Goal: Task Accomplishment & Management: Use online tool/utility

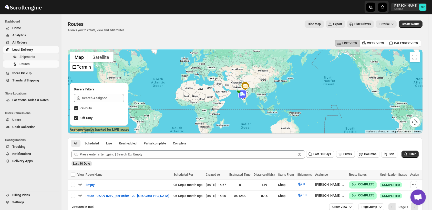
click at [21, 57] on span "Shipments" at bounding box center [27, 57] width 16 height 4
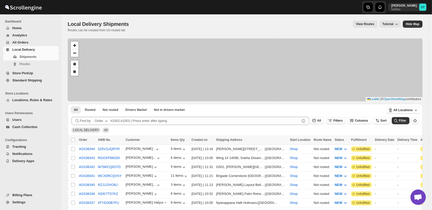
click at [343, 122] on span "Filters" at bounding box center [337, 121] width 9 height 4
click at [341, 140] on span "Add Filter" at bounding box center [343, 141] width 14 height 4
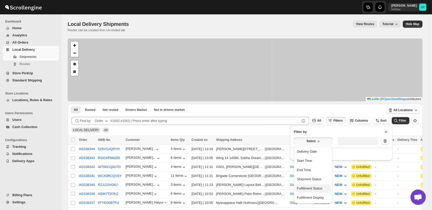
click at [312, 191] on div "Fulfillment Status" at bounding box center [310, 188] width 26 height 5
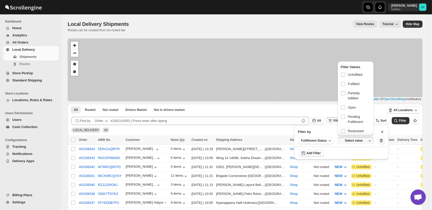
click at [353, 77] on span "Unfulfilled" at bounding box center [355, 74] width 15 height 5
click at [345, 77] on input "checkbox" at bounding box center [343, 75] width 4 height 4
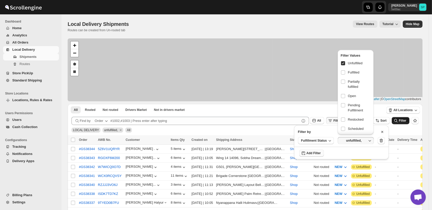
click at [405, 121] on span "Filter" at bounding box center [402, 121] width 7 height 4
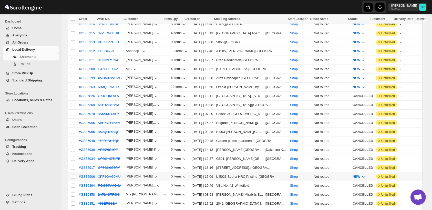
scroll to position [256, 0]
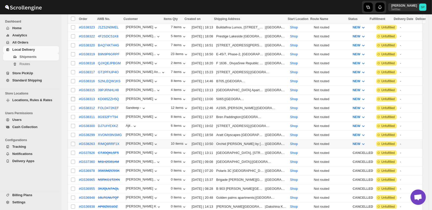
drag, startPoint x: 73, startPoint y: 134, endPoint x: 73, endPoint y: 90, distance: 44.3
click at [73, 142] on input "Select shipment" at bounding box center [73, 144] width 4 height 4
checkbox input "true"
click at [72, 133] on input "Select shipment" at bounding box center [73, 135] width 4 height 4
checkbox input "true"
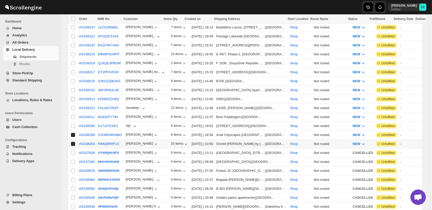
click at [72, 124] on input "Select shipment" at bounding box center [73, 126] width 4 height 4
checkbox input "true"
click at [72, 113] on td "Select shipment" at bounding box center [73, 117] width 10 height 9
click at [72, 106] on input "Select shipment" at bounding box center [73, 108] width 4 height 4
checkbox input "true"
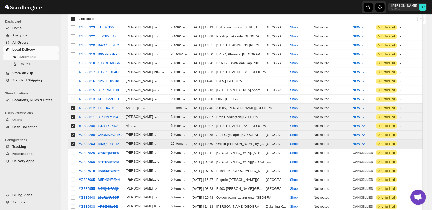
checkbox input "true"
click at [73, 97] on input "Select shipment" at bounding box center [73, 99] width 4 height 4
checkbox input "true"
click at [72, 88] on input "Select shipment" at bounding box center [73, 90] width 4 height 4
click at [73, 88] on input "Select shipment" at bounding box center [73, 90] width 4 height 4
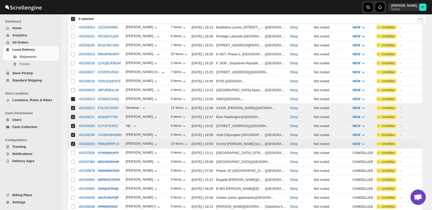
checkbox input "false"
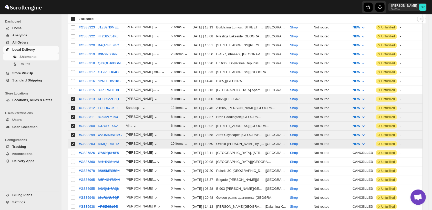
click at [73, 77] on td "Select shipment" at bounding box center [73, 81] width 10 height 9
click at [71, 70] on input "Select shipment" at bounding box center [73, 72] width 4 height 4
checkbox input "true"
click at [72, 61] on input "Select shipment" at bounding box center [73, 63] width 4 height 4
checkbox input "true"
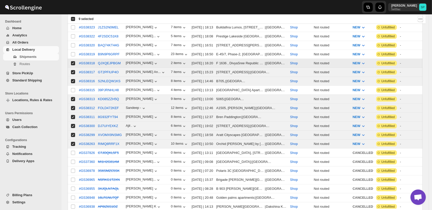
checkbox input "true"
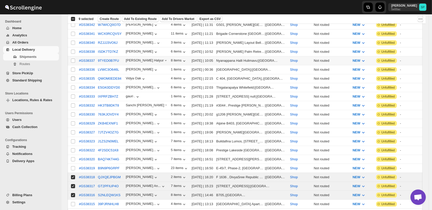
click at [72, 59] on input "Select shipment" at bounding box center [73, 61] width 4 height 4
checkbox input "true"
click at [72, 68] on input "Select shipment" at bounding box center [73, 70] width 4 height 4
checkbox input "true"
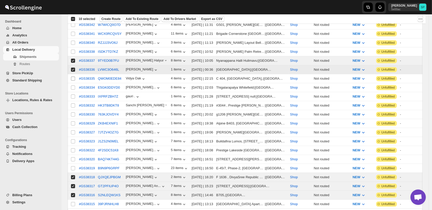
click at [74, 77] on input "Select shipment" at bounding box center [73, 79] width 4 height 4
checkbox input "true"
click at [73, 86] on input "Select shipment" at bounding box center [73, 88] width 4 height 4
checkbox input "true"
click at [72, 95] on input "Select shipment" at bounding box center [73, 97] width 4 height 4
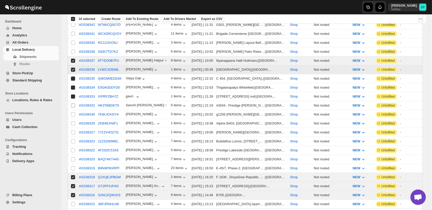
checkbox input "true"
click at [74, 104] on input "Select shipment" at bounding box center [73, 106] width 4 height 4
checkbox input "true"
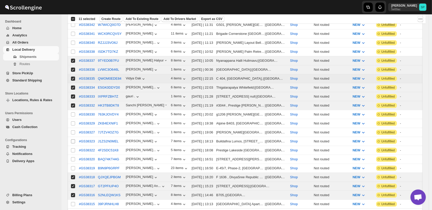
click at [74, 112] on input "Select shipment" at bounding box center [73, 114] width 4 height 4
checkbox input "true"
click at [73, 121] on input "Select shipment" at bounding box center [73, 123] width 4 height 4
checkbox input "true"
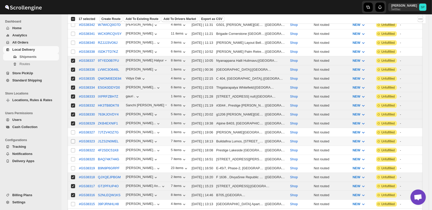
click at [72, 139] on input "Select shipment" at bounding box center [73, 141] width 4 height 4
checkbox input "true"
click at [74, 148] on input "Select shipment" at bounding box center [73, 150] width 4 height 4
checkbox input "true"
click at [74, 157] on input "Select shipment" at bounding box center [73, 159] width 4 height 4
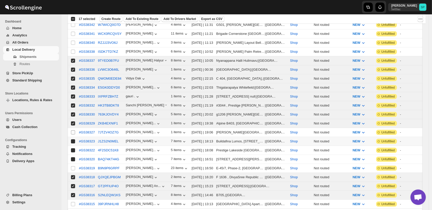
checkbox input "true"
click at [72, 166] on input "Select shipment" at bounding box center [73, 168] width 4 height 4
checkbox input "true"
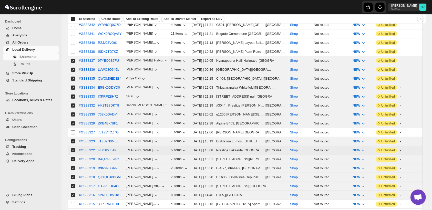
click at [73, 130] on input "Select shipment" at bounding box center [73, 132] width 4 height 4
checkbox input "true"
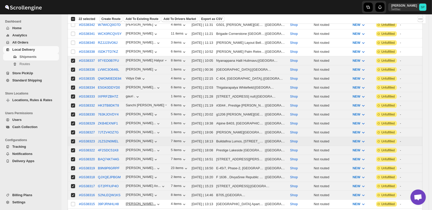
scroll to position [171, 0]
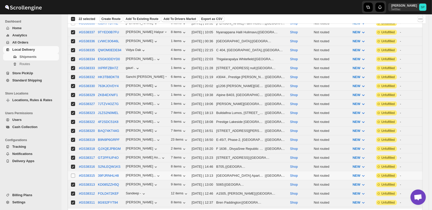
click at [74, 174] on input "Select shipment" at bounding box center [73, 176] width 4 height 4
checkbox input "true"
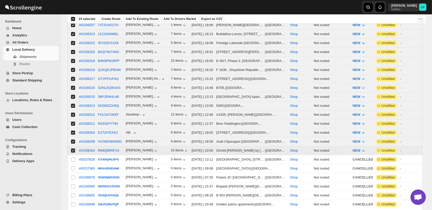
scroll to position [85, 0]
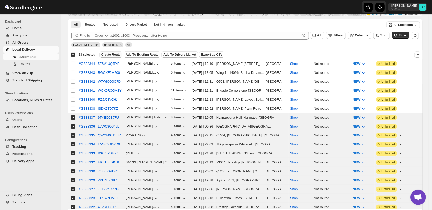
click at [107, 55] on span "Create Route" at bounding box center [110, 55] width 19 height 4
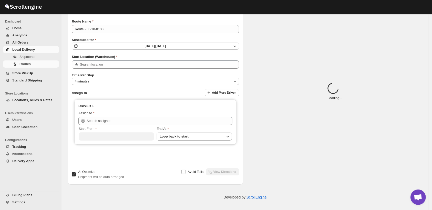
type input "Shop"
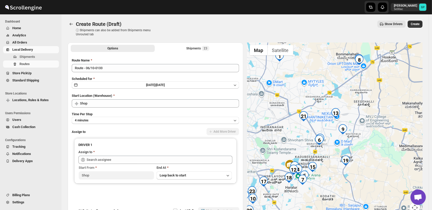
drag, startPoint x: 347, startPoint y: 140, endPoint x: 346, endPoint y: 146, distance: 5.4
click at [346, 146] on div at bounding box center [335, 131] width 176 height 177
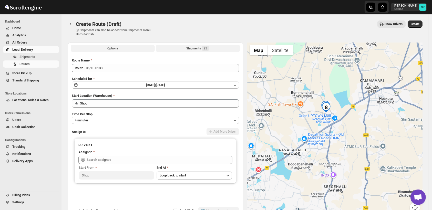
click at [190, 50] on div "Shipments 23" at bounding box center [197, 48] width 23 height 5
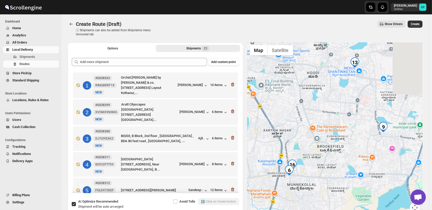
drag, startPoint x: 381, startPoint y: 97, endPoint x: 259, endPoint y: 224, distance: 176.7
click at [259, 210] on html "Skip to content Sulakshana Pundle 5e00ac SP Dashboard Home Analytics All Orders…" at bounding box center [216, 105] width 432 height 210
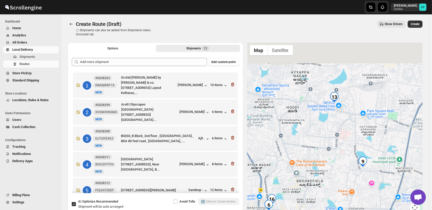
drag, startPoint x: 335, startPoint y: 145, endPoint x: 335, endPoint y: 149, distance: 3.9
click at [335, 149] on div at bounding box center [335, 131] width 176 height 177
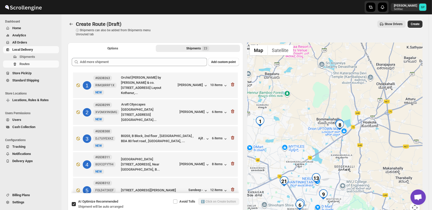
drag, startPoint x: 353, startPoint y: 101, endPoint x: 334, endPoint y: 143, distance: 46.1
click at [334, 143] on div at bounding box center [335, 131] width 176 height 177
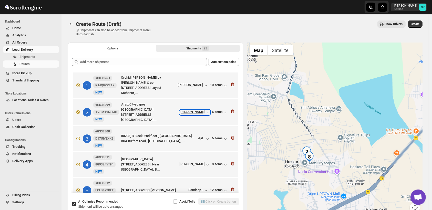
click at [206, 112] on icon "button" at bounding box center [207, 112] width 5 height 5
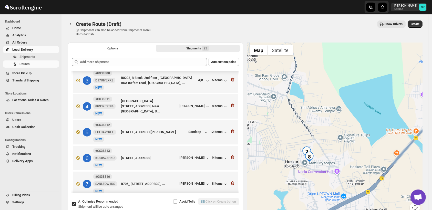
scroll to position [114, 0]
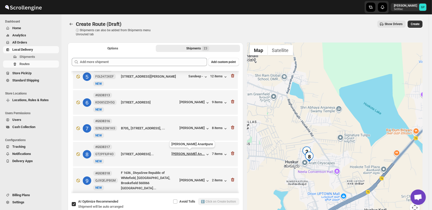
click at [191, 154] on div "[PERSON_NAME] An..." at bounding box center [188, 154] width 33 height 4
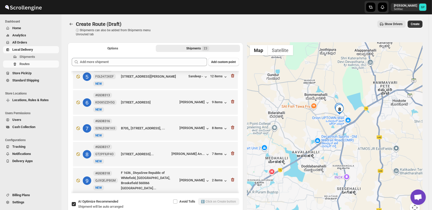
drag, startPoint x: 351, startPoint y: 144, endPoint x: 351, endPoint y: 142, distance: 2.6
click at [351, 142] on div at bounding box center [335, 131] width 176 height 177
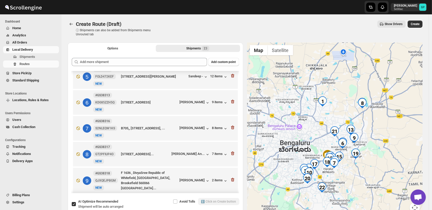
drag, startPoint x: 364, startPoint y: 163, endPoint x: 373, endPoint y: 136, distance: 28.4
click at [373, 136] on div at bounding box center [335, 131] width 176 height 177
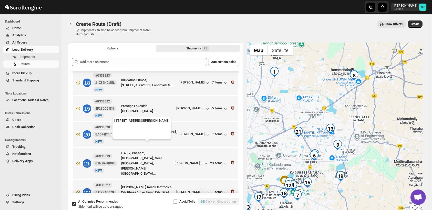
scroll to position [455, 0]
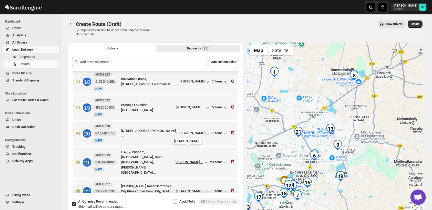
click at [199, 160] on div "[PERSON_NAME]..." at bounding box center [189, 162] width 28 height 4
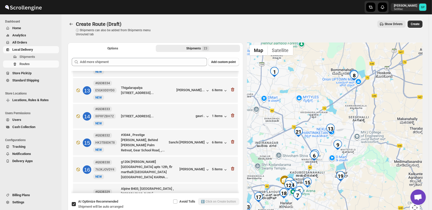
scroll to position [281, 0]
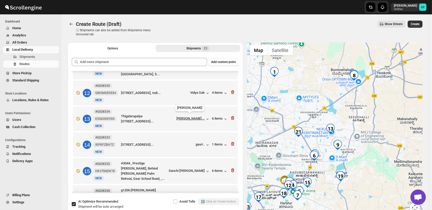
click at [189, 118] on div "[PERSON_NAME]..." at bounding box center [191, 119] width 28 height 4
click at [215, 117] on div "6 items" at bounding box center [220, 119] width 16 height 5
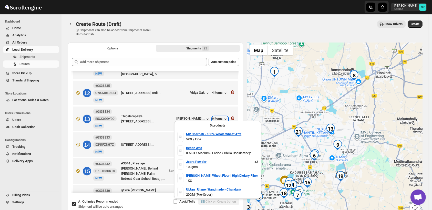
click at [215, 117] on div "6 items" at bounding box center [220, 119] width 16 height 5
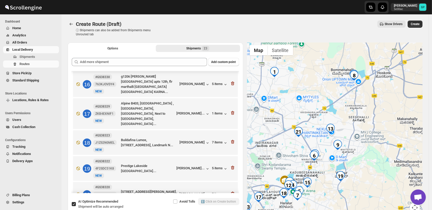
scroll to position [451, 0]
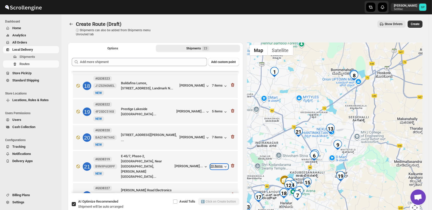
click at [215, 164] on div "23 items" at bounding box center [219, 166] width 18 height 5
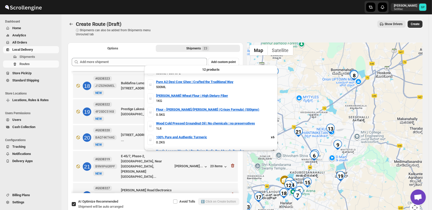
scroll to position [0, 0]
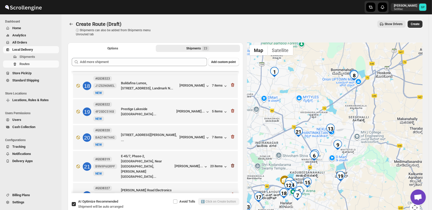
click at [231, 163] on icon "button" at bounding box center [232, 165] width 5 height 5
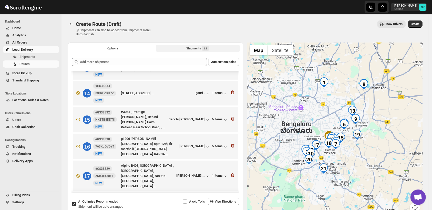
scroll to position [281, 0]
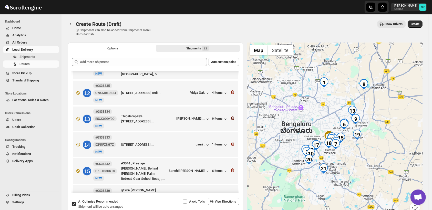
click at [230, 117] on icon "button" at bounding box center [232, 118] width 5 height 5
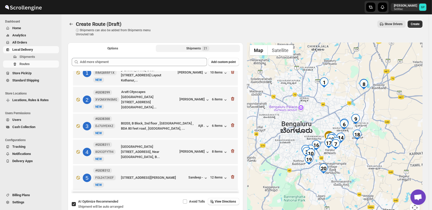
scroll to position [0, 0]
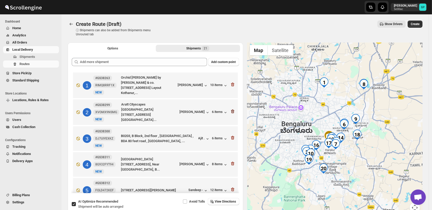
click at [231, 110] on icon "button" at bounding box center [232, 111] width 5 height 5
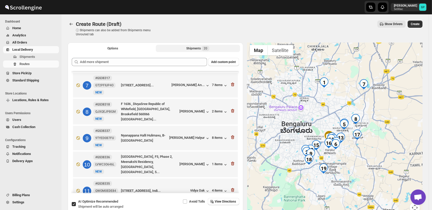
scroll to position [142, 0]
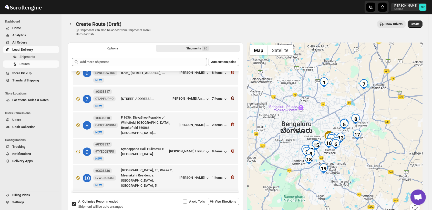
click at [231, 97] on icon "button" at bounding box center [232, 98] width 3 height 4
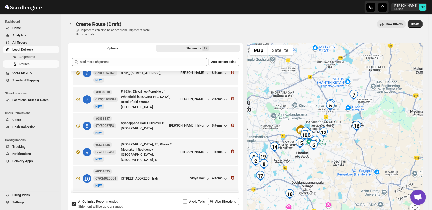
drag, startPoint x: 340, startPoint y: 157, endPoint x: 377, endPoint y: 154, distance: 37.5
click at [377, 154] on div at bounding box center [335, 131] width 176 height 177
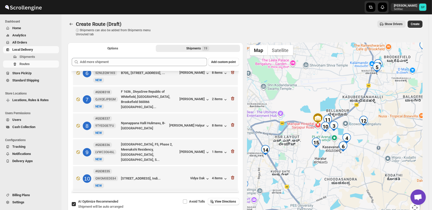
drag, startPoint x: 370, startPoint y: 147, endPoint x: 403, endPoint y: 147, distance: 32.3
click at [403, 147] on div at bounding box center [335, 131] width 176 height 177
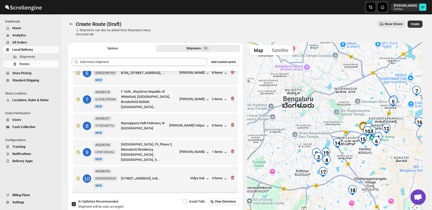
drag, startPoint x: 356, startPoint y: 166, endPoint x: 372, endPoint y: 159, distance: 17.2
click at [372, 159] on div at bounding box center [335, 131] width 176 height 177
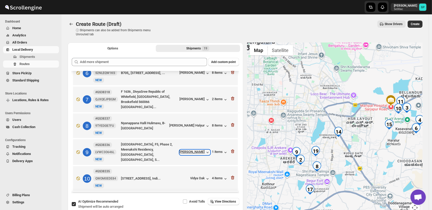
click at [194, 151] on div "[PERSON_NAME]" at bounding box center [195, 152] width 30 height 5
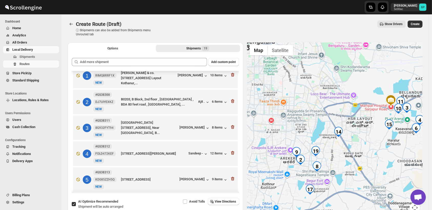
scroll to position [0, 0]
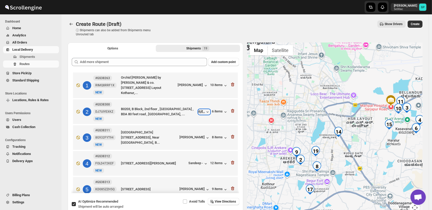
click at [206, 111] on icon "button" at bounding box center [207, 111] width 2 height 1
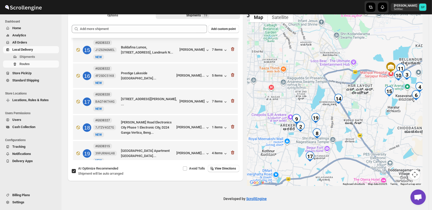
scroll to position [35, 0]
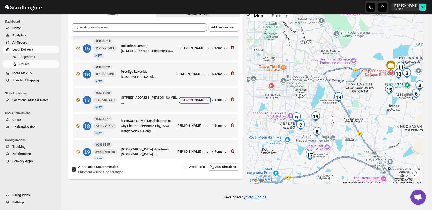
click at [192, 98] on div "[PERSON_NAME]" at bounding box center [195, 100] width 30 height 5
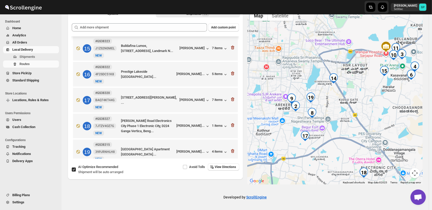
drag, startPoint x: 355, startPoint y: 142, endPoint x: 351, endPoint y: 122, distance: 20.3
click at [351, 122] on div at bounding box center [335, 96] width 176 height 177
click at [217, 98] on div "7 items" at bounding box center [220, 100] width 16 height 5
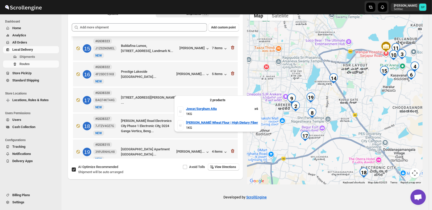
click at [217, 98] on div "7 items" at bounding box center [220, 100] width 16 height 5
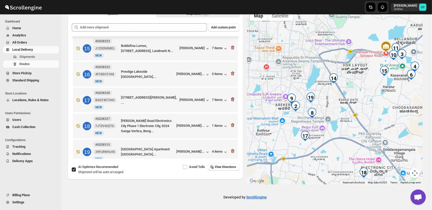
click at [231, 98] on icon "button" at bounding box center [232, 100] width 3 height 4
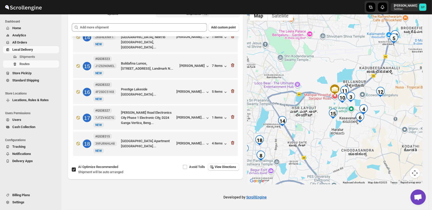
scroll to position [350, 0]
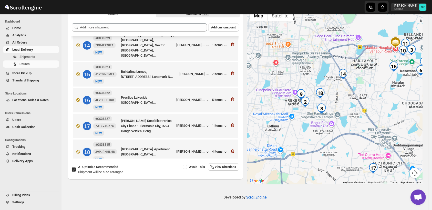
drag, startPoint x: 284, startPoint y: 131, endPoint x: 322, endPoint y: 137, distance: 38.9
click at [322, 137] on div at bounding box center [335, 96] width 176 height 177
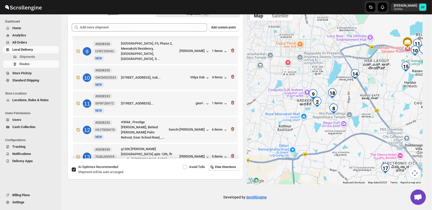
scroll to position [199, 0]
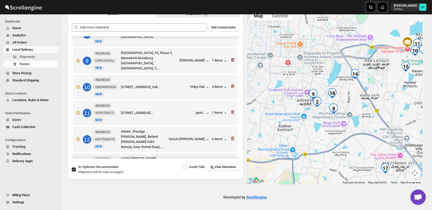
click at [230, 58] on icon "button" at bounding box center [232, 59] width 5 height 5
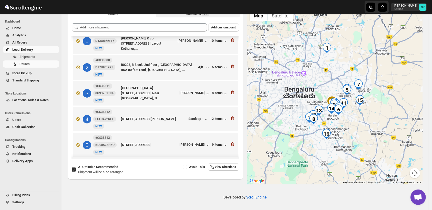
scroll to position [0, 0]
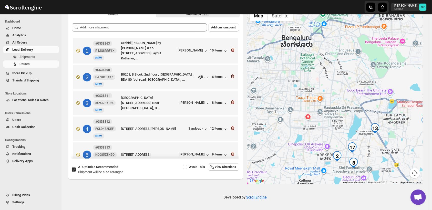
click at [231, 77] on icon "button" at bounding box center [232, 76] width 5 height 5
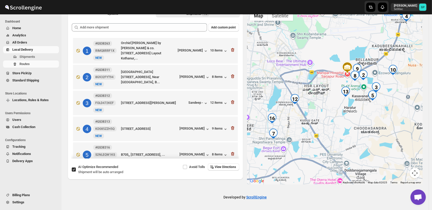
drag, startPoint x: 367, startPoint y: 109, endPoint x: 313, endPoint y: 131, distance: 58.4
click at [428, 119] on div "Create Route (Draft). This page is ready Create Route (Draft) ⓘ Shipments can a…" at bounding box center [245, 82] width 367 height 205
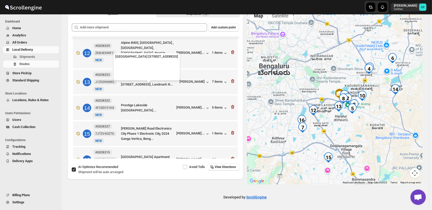
scroll to position [297, 0]
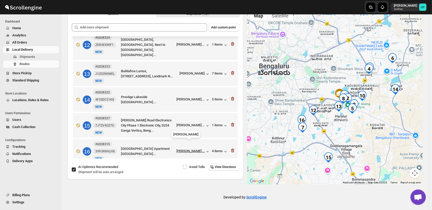
click at [193, 149] on div "[PERSON_NAME]..." at bounding box center [191, 151] width 28 height 4
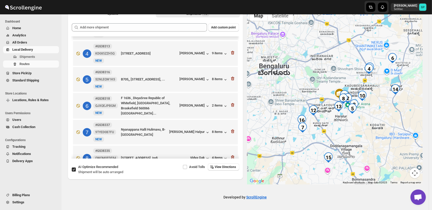
scroll to position [98, 0]
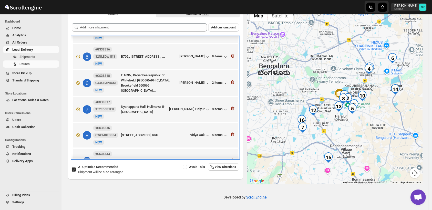
click at [146, 108] on div "Nyanappana Halli Hulimavu, B-19,, Bengaluru, Karnataka, 560076, India" at bounding box center [144, 109] width 46 height 10
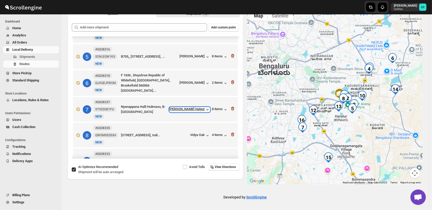
click at [192, 108] on div "[PERSON_NAME] Halyur" at bounding box center [189, 109] width 41 height 5
click at [214, 108] on div "8 items" at bounding box center [220, 109] width 16 height 5
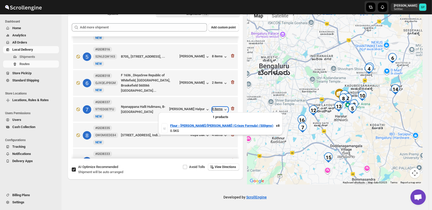
click at [214, 108] on div "8 items" at bounding box center [220, 109] width 16 height 5
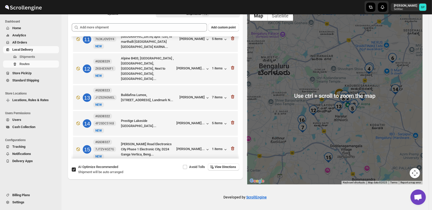
scroll to position [297, 0]
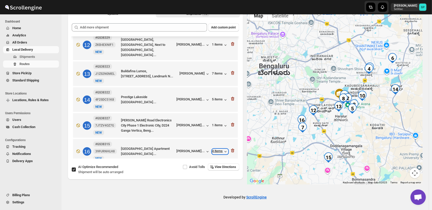
click at [220, 149] on div "4 items" at bounding box center [220, 151] width 16 height 5
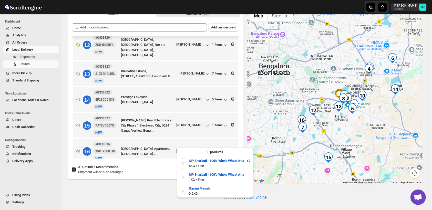
click at [220, 149] on div "4 items" at bounding box center [220, 151] width 16 height 5
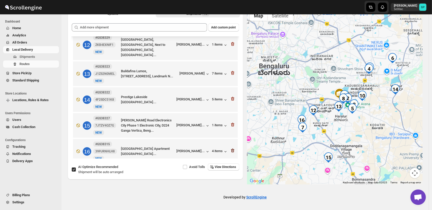
click at [230, 148] on icon "button" at bounding box center [232, 150] width 5 height 5
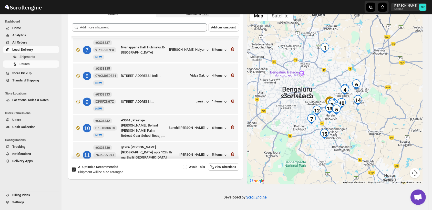
scroll to position [129, 0]
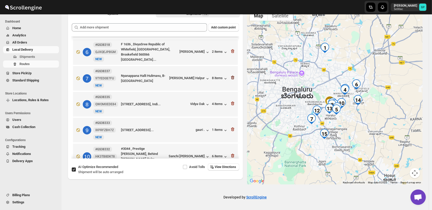
click at [232, 78] on icon "button" at bounding box center [232, 77] width 5 height 5
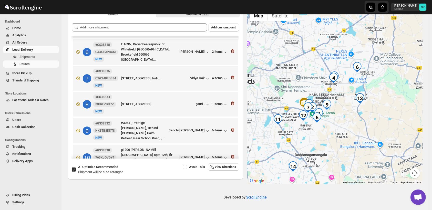
drag, startPoint x: 337, startPoint y: 148, endPoint x: 335, endPoint y: 153, distance: 4.9
click at [335, 153] on div at bounding box center [335, 96] width 176 height 177
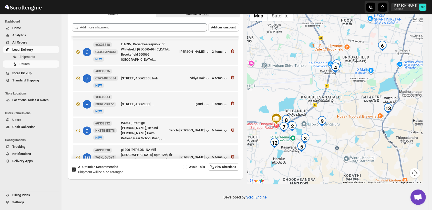
drag, startPoint x: 336, startPoint y: 124, endPoint x: 331, endPoint y: 145, distance: 21.7
click at [331, 152] on div at bounding box center [335, 96] width 176 height 177
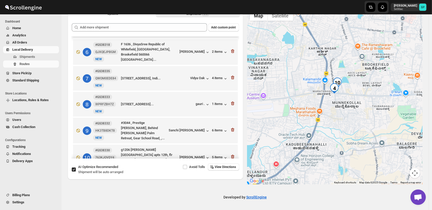
drag, startPoint x: 339, startPoint y: 89, endPoint x: 360, endPoint y: 145, distance: 59.1
click at [360, 145] on div at bounding box center [335, 96] width 176 height 177
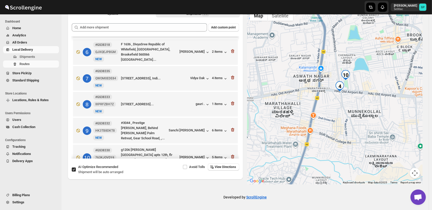
drag, startPoint x: 334, startPoint y: 119, endPoint x: 90, endPoint y: 91, distance: 244.8
click at [340, 134] on div at bounding box center [335, 96] width 176 height 177
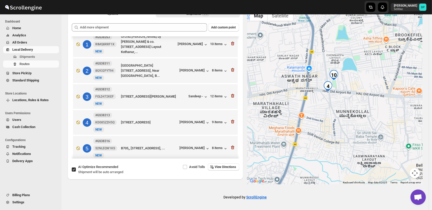
scroll to position [0, 0]
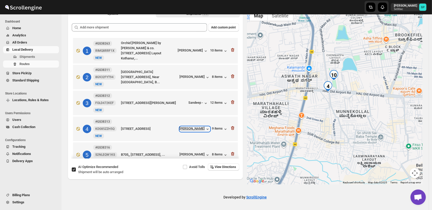
click at [192, 129] on div "[PERSON_NAME]" at bounding box center [195, 129] width 30 height 5
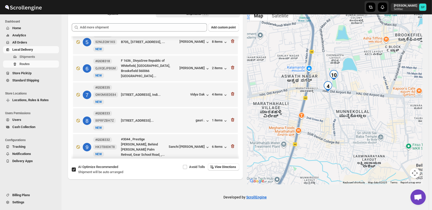
scroll to position [142, 0]
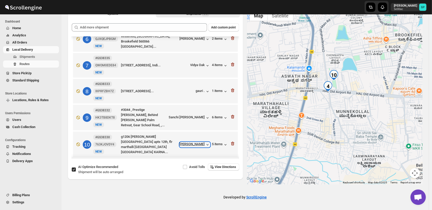
click at [196, 142] on div "[PERSON_NAME]" at bounding box center [195, 144] width 30 height 5
click at [217, 142] on div "5 items" at bounding box center [220, 144] width 16 height 5
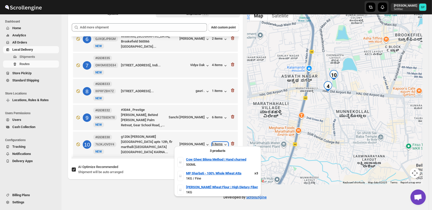
click at [217, 142] on div "5 items" at bounding box center [220, 144] width 16 height 5
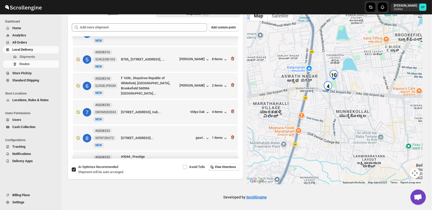
scroll to position [57, 0]
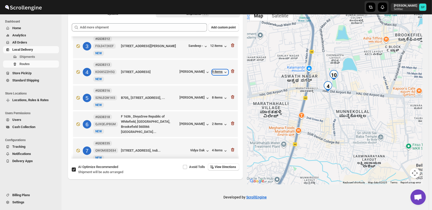
click at [220, 72] on div "9 items" at bounding box center [220, 72] width 16 height 5
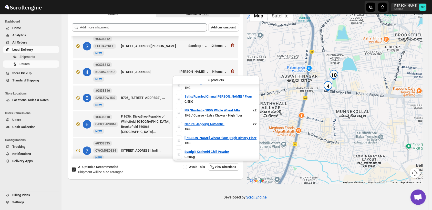
scroll to position [0, 0]
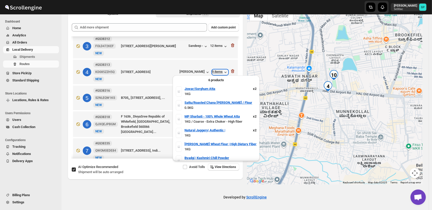
click at [218, 72] on div "9 items" at bounding box center [220, 72] width 16 height 5
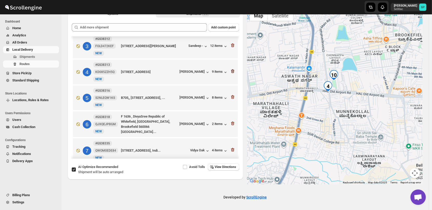
click at [230, 72] on icon "button" at bounding box center [232, 71] width 5 height 5
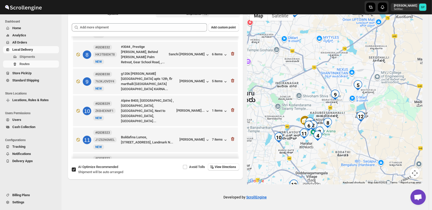
scroll to position [171, 0]
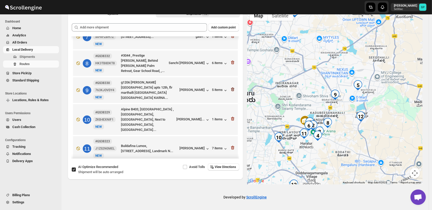
click at [232, 87] on icon "button" at bounding box center [232, 89] width 5 height 5
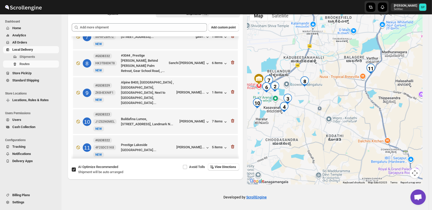
drag, startPoint x: 322, startPoint y: 114, endPoint x: 354, endPoint y: 133, distance: 37.4
click at [354, 133] on div at bounding box center [335, 96] width 176 height 177
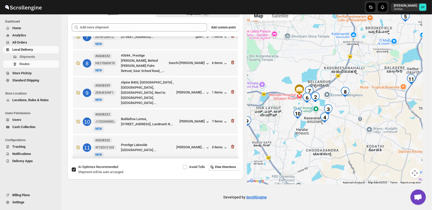
drag, startPoint x: 316, startPoint y: 125, endPoint x: 358, endPoint y: 137, distance: 44.2
click at [358, 137] on div at bounding box center [335, 96] width 176 height 177
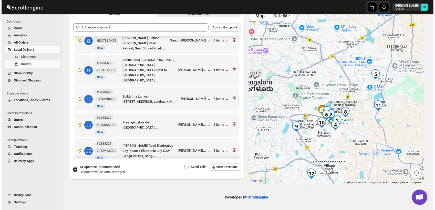
scroll to position [136, 0]
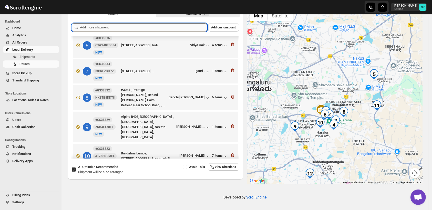
click at [145, 26] on input "text" at bounding box center [143, 27] width 127 height 8
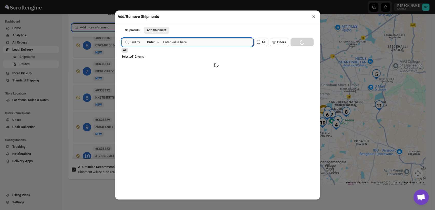
click at [169, 39] on input "text" at bounding box center [208, 42] width 90 height 8
paste input "GS38343"
type input "GS38343"
click at [295, 44] on div "Find by Order GS38343 Clear All Filters Loading SEARCH" at bounding box center [217, 42] width 192 height 8
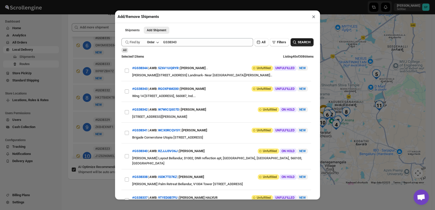
click at [295, 46] on button "SEARCH" at bounding box center [302, 42] width 23 height 8
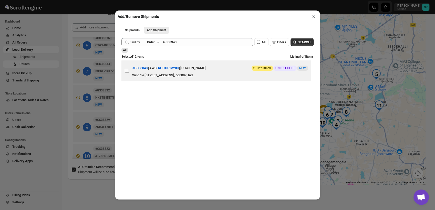
click at [125, 73] on input "View details for 68e3714902c94fc1c02c58c6" at bounding box center [127, 71] width 4 height 4
checkbox input "true"
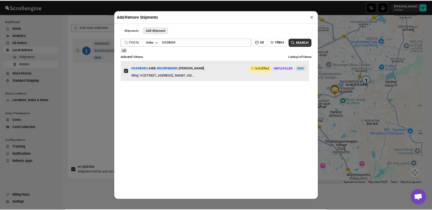
scroll to position [0, 0]
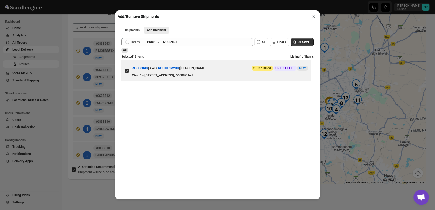
drag, startPoint x: 353, startPoint y: 108, endPoint x: 375, endPoint y: 113, distance: 23.4
click at [375, 113] on div "Add/Remove Shipments × Shipments Add Shipment More views Shipments Add Shipment…" at bounding box center [217, 105] width 435 height 210
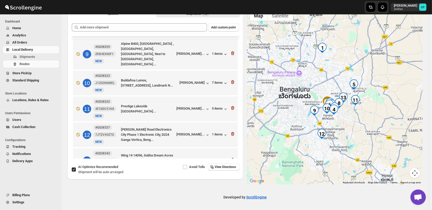
scroll to position [219, 0]
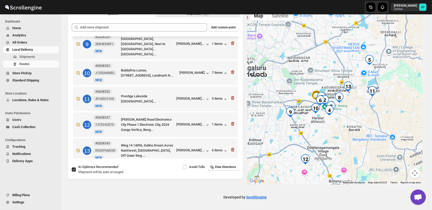
drag, startPoint x: 345, startPoint y: 104, endPoint x: 361, endPoint y: 119, distance: 21.6
click at [361, 119] on div at bounding box center [335, 96] width 176 height 177
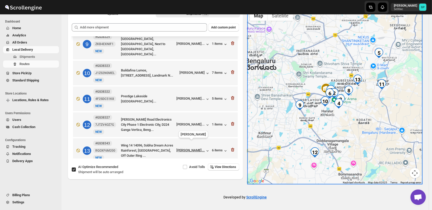
click at [195, 148] on div "[PERSON_NAME]..." at bounding box center [191, 150] width 28 height 4
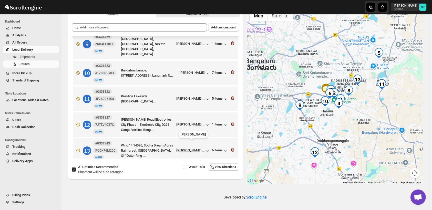
click at [181, 148] on div "[PERSON_NAME]..." at bounding box center [191, 150] width 28 height 4
click at [192, 97] on div "[PERSON_NAME]..." at bounding box center [191, 99] width 28 height 4
click at [212, 97] on div "5 items" at bounding box center [220, 99] width 16 height 5
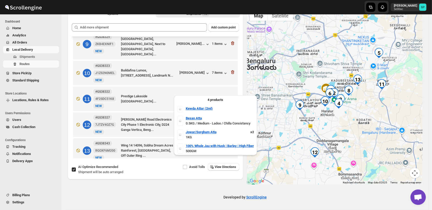
click at [212, 97] on div "5 items" at bounding box center [220, 99] width 16 height 5
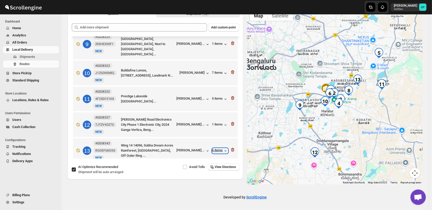
click at [216, 148] on div "6 items" at bounding box center [220, 150] width 16 height 5
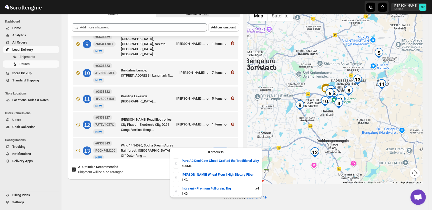
click at [216, 148] on div "6 items" at bounding box center [220, 150] width 16 height 5
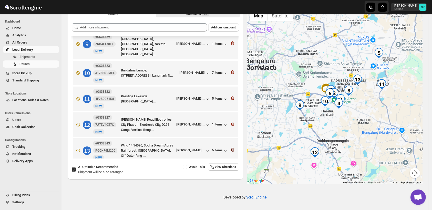
click at [232, 147] on icon "button" at bounding box center [232, 149] width 5 height 5
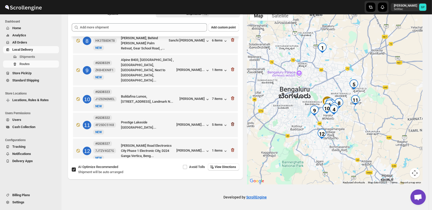
click at [230, 122] on icon "button" at bounding box center [232, 124] width 5 height 5
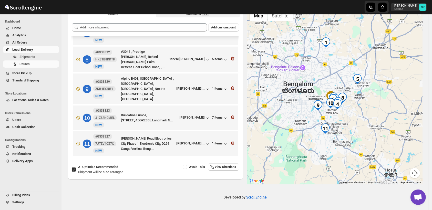
scroll to position [167, 0]
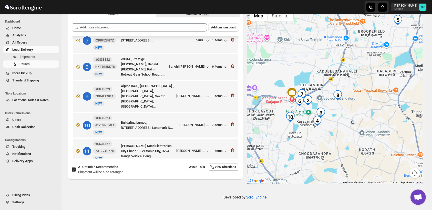
drag, startPoint x: 342, startPoint y: 104, endPoint x: 337, endPoint y: 138, distance: 34.6
click at [337, 138] on div at bounding box center [335, 96] width 176 height 177
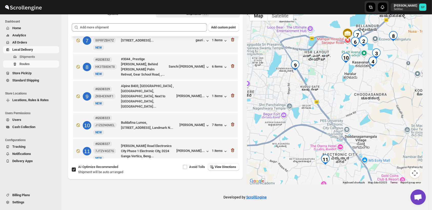
drag, startPoint x: 309, startPoint y: 141, endPoint x: 366, endPoint y: 81, distance: 82.7
click at [366, 81] on div at bounding box center [335, 96] width 176 height 177
click at [186, 94] on div "[PERSON_NAME]..." at bounding box center [191, 96] width 28 height 4
click at [198, 149] on div "[PERSON_NAME]..." at bounding box center [191, 151] width 28 height 4
click at [216, 149] on div "1 items" at bounding box center [220, 151] width 16 height 5
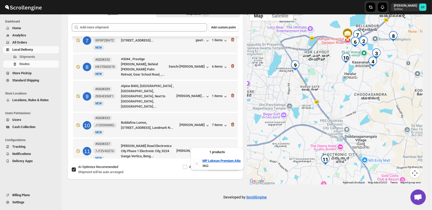
click at [216, 149] on div "1 items" at bounding box center [220, 151] width 16 height 5
click at [232, 149] on icon "button" at bounding box center [232, 151] width 3 height 4
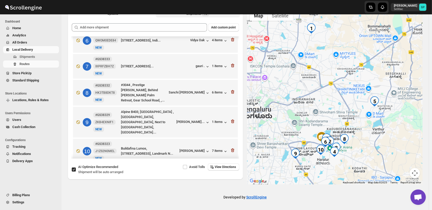
scroll to position [113, 0]
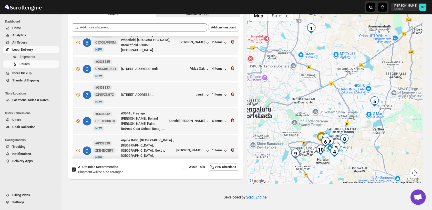
click at [230, 147] on icon "button" at bounding box center [232, 149] width 5 height 5
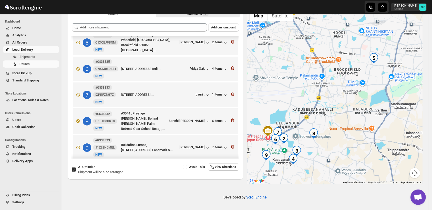
drag, startPoint x: 352, startPoint y: 147, endPoint x: 393, endPoint y: 122, distance: 48.3
click at [393, 122] on div at bounding box center [335, 96] width 176 height 177
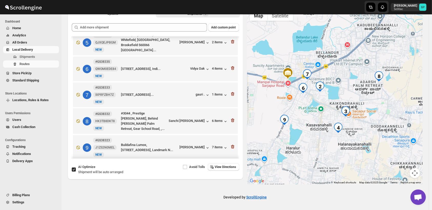
drag, startPoint x: 362, startPoint y: 121, endPoint x: 389, endPoint y: 117, distance: 27.1
click at [389, 117] on div at bounding box center [335, 96] width 176 height 177
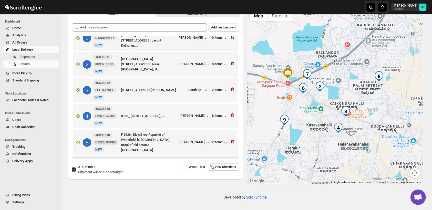
scroll to position [0, 0]
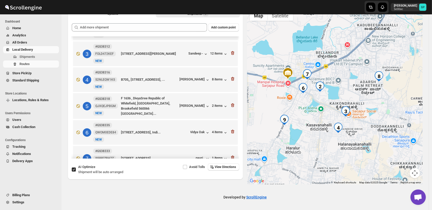
scroll to position [85, 0]
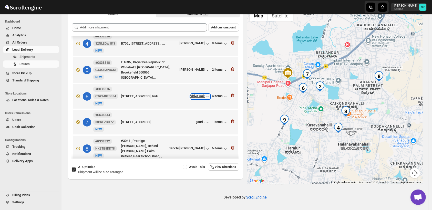
click at [193, 94] on div "Vidya Oak" at bounding box center [200, 96] width 20 height 5
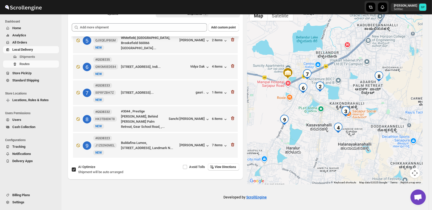
scroll to position [115, 0]
click at [194, 143] on div "[PERSON_NAME]" at bounding box center [195, 145] width 30 height 5
click at [216, 145] on div "7 items" at bounding box center [220, 145] width 16 height 5
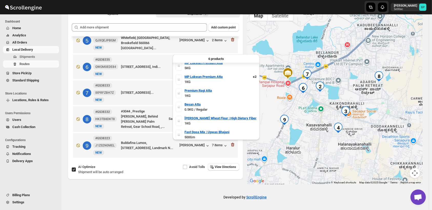
scroll to position [6, 0]
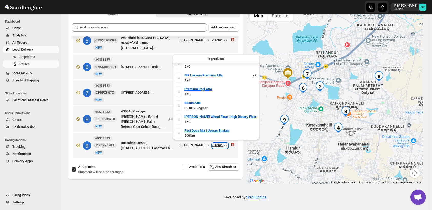
click at [213, 143] on div "7 items" at bounding box center [220, 145] width 16 height 5
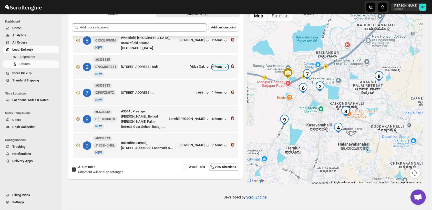
click at [219, 65] on div "4 items" at bounding box center [220, 67] width 16 height 5
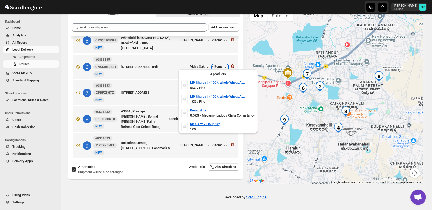
click at [219, 65] on div "4 items" at bounding box center [220, 67] width 16 height 5
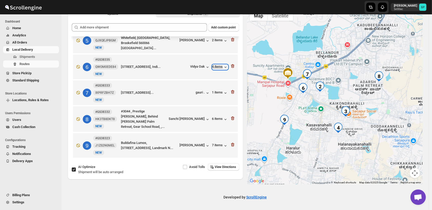
click at [219, 65] on div "4 items" at bounding box center [220, 67] width 16 height 5
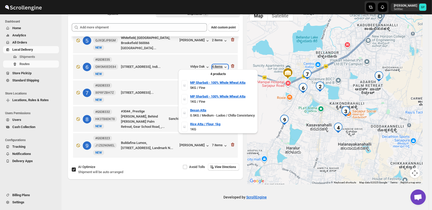
click at [219, 65] on div "4 items" at bounding box center [220, 67] width 16 height 5
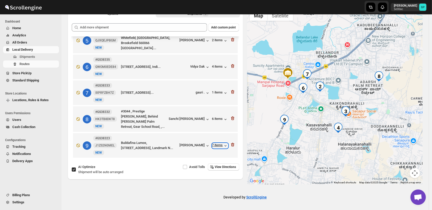
click at [220, 144] on div "7 items" at bounding box center [220, 145] width 16 height 5
click at [231, 143] on icon "button" at bounding box center [232, 144] width 5 height 5
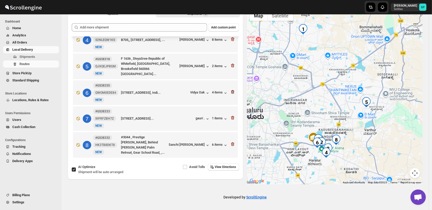
click at [233, 91] on icon "button" at bounding box center [233, 92] width 1 height 2
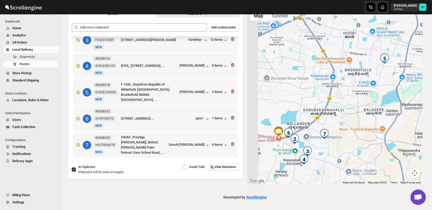
drag, startPoint x: 324, startPoint y: 148, endPoint x: 378, endPoint y: 122, distance: 59.8
click at [378, 122] on div at bounding box center [335, 96] width 176 height 177
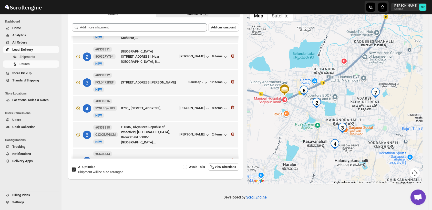
scroll to position [28, 0]
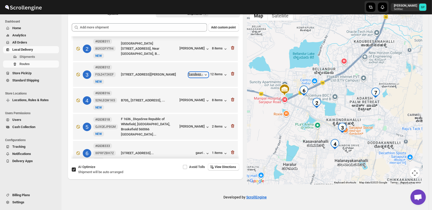
click at [199, 75] on div "Sandeep -" at bounding box center [199, 74] width 20 height 5
click at [184, 100] on div "[PERSON_NAME]" at bounding box center [195, 100] width 30 height 5
click at [230, 74] on icon "button" at bounding box center [232, 73] width 5 height 5
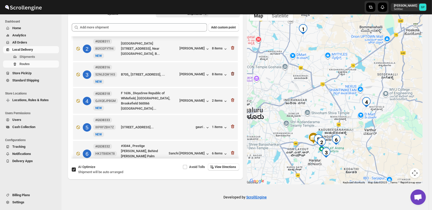
click at [231, 74] on icon "button" at bounding box center [232, 73] width 5 height 5
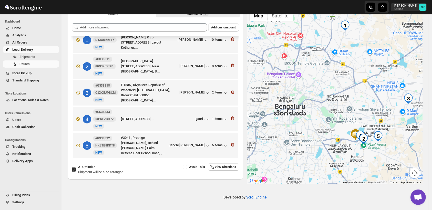
drag, startPoint x: 329, startPoint y: 94, endPoint x: 372, endPoint y: 85, distance: 43.1
click at [372, 85] on div at bounding box center [335, 96] width 176 height 177
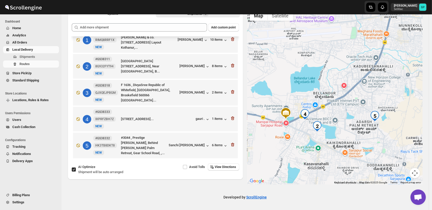
drag, startPoint x: 351, startPoint y: 93, endPoint x: 351, endPoint y: 85, distance: 8.0
click at [351, 85] on div at bounding box center [335, 96] width 176 height 177
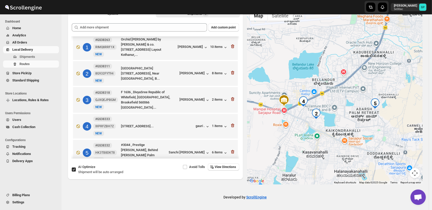
scroll to position [0, 0]
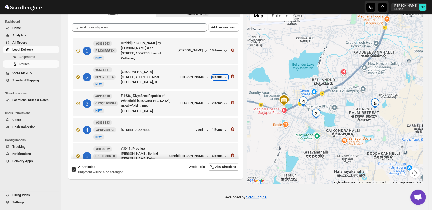
click at [220, 79] on div "8 items" at bounding box center [220, 77] width 16 height 5
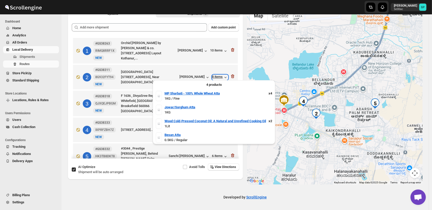
click at [220, 77] on div "8 items" at bounding box center [220, 77] width 16 height 5
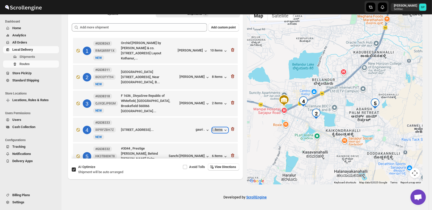
click at [214, 129] on div "1 items" at bounding box center [220, 130] width 16 height 5
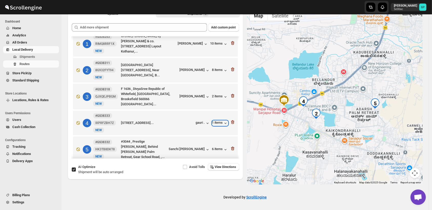
scroll to position [11, 0]
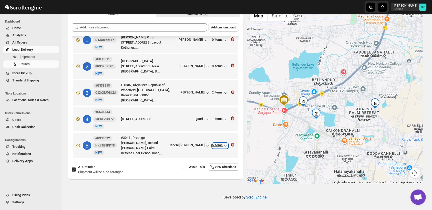
click at [216, 143] on div "6 items" at bounding box center [220, 145] width 16 height 5
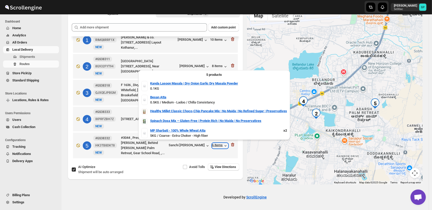
click at [216, 143] on div "6 items" at bounding box center [220, 145] width 16 height 5
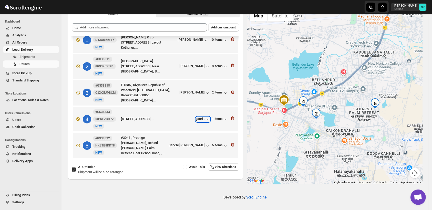
click at [199, 118] on div "gauri ." at bounding box center [203, 119] width 14 height 5
click at [191, 64] on div "[PERSON_NAME]" at bounding box center [195, 66] width 30 height 5
click at [220, 143] on div "6 items" at bounding box center [220, 145] width 16 height 5
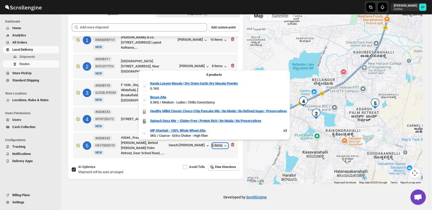
click at [220, 143] on div "6 items" at bounding box center [220, 145] width 16 height 5
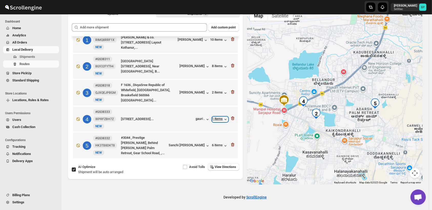
click at [214, 118] on div "1 items" at bounding box center [220, 119] width 16 height 5
click at [217, 66] on div "8 items" at bounding box center [220, 66] width 16 height 5
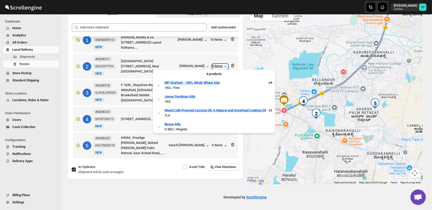
click at [217, 65] on div "8 items" at bounding box center [220, 66] width 16 height 5
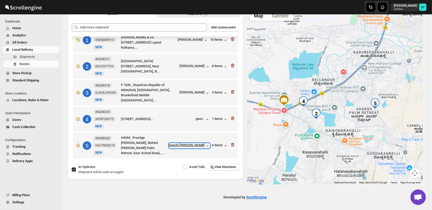
click at [188, 143] on div "Sanchi [PERSON_NAME]" at bounding box center [189, 145] width 41 height 5
click at [231, 144] on icon "button" at bounding box center [232, 144] width 5 height 5
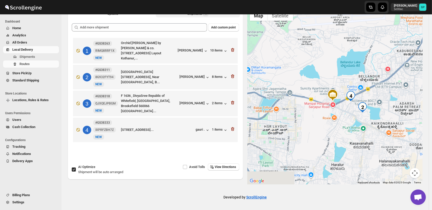
scroll to position [0, 0]
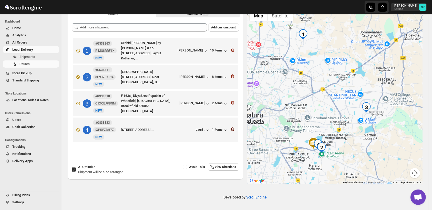
click at [234, 127] on icon "button" at bounding box center [232, 129] width 5 height 5
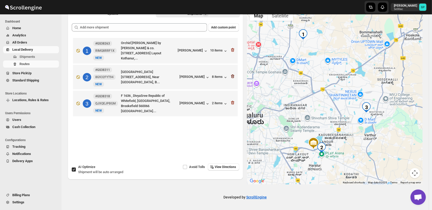
click at [235, 74] on icon "button" at bounding box center [232, 76] width 5 height 5
